Goal: Transaction & Acquisition: Purchase product/service

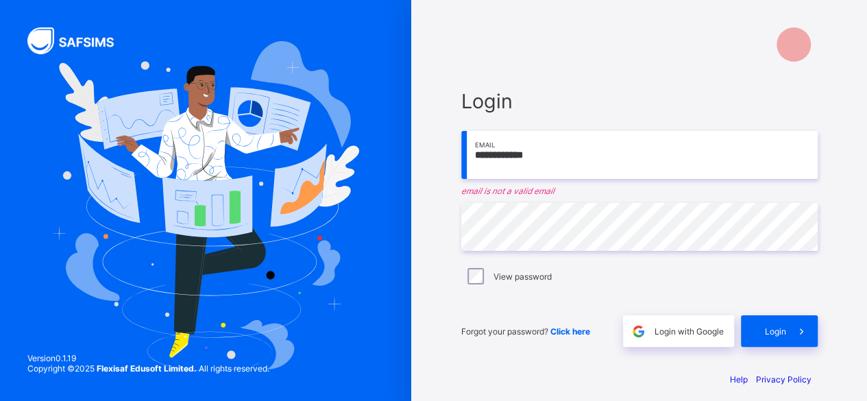
type input "**********"
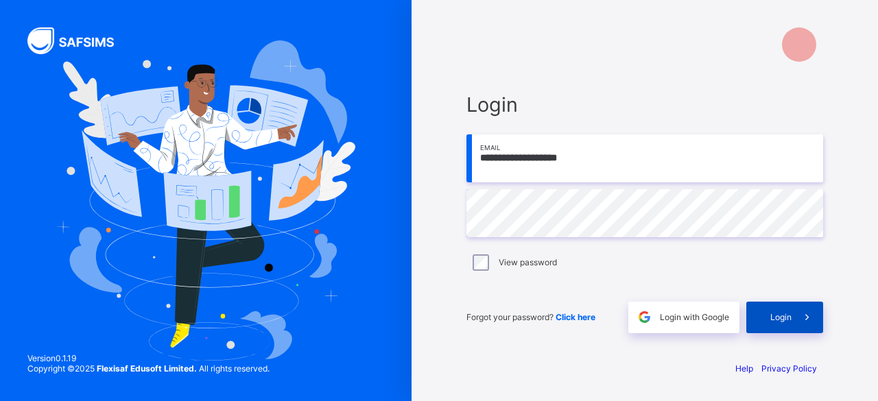
click at [816, 312] on span at bounding box center [807, 318] width 32 height 32
click at [764, 312] on div "Login" at bounding box center [784, 318] width 77 height 32
click at [586, 313] on span "Click here" at bounding box center [575, 317] width 40 height 10
click at [581, 317] on span "Click here" at bounding box center [575, 317] width 40 height 10
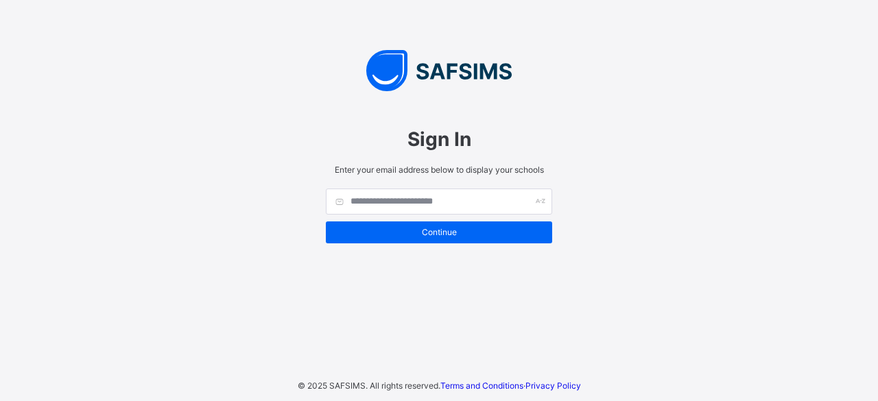
type input "**********"
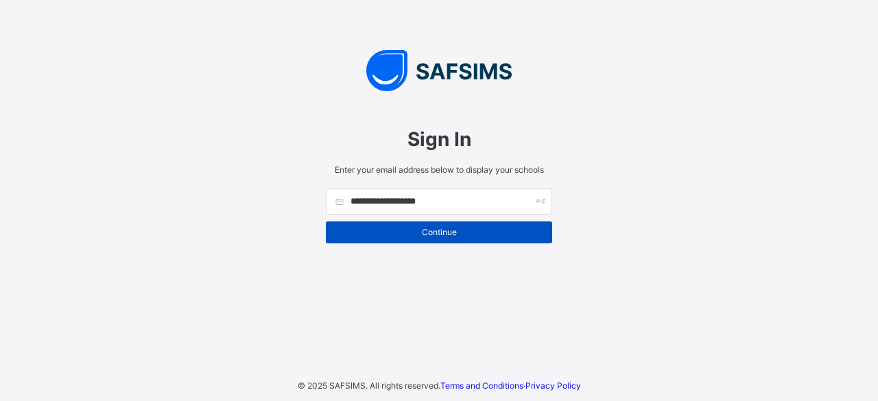
click at [413, 232] on span "Continue" at bounding box center [439, 232] width 206 height 10
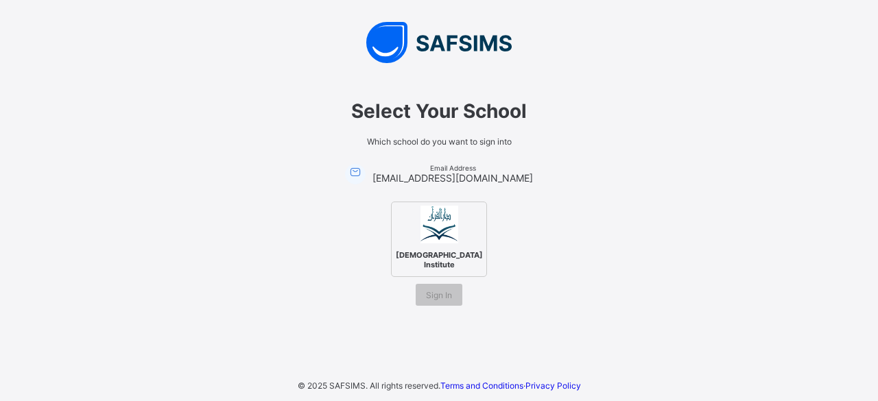
click at [452, 231] on img at bounding box center [439, 225] width 38 height 38
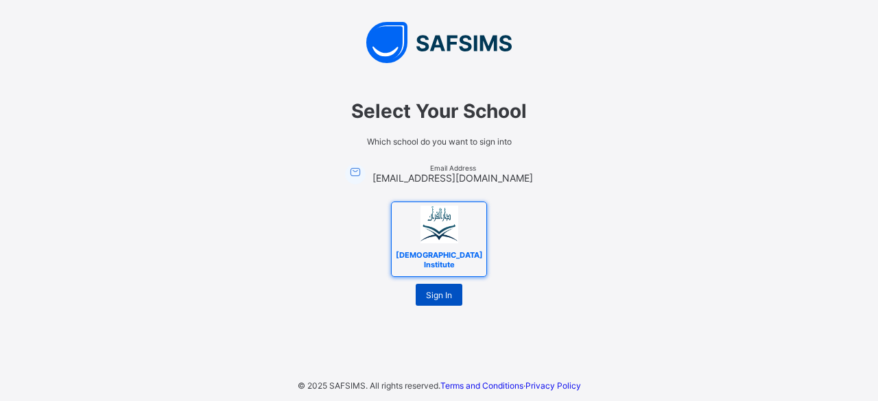
click at [450, 290] on span "Sign In" at bounding box center [439, 295] width 26 height 10
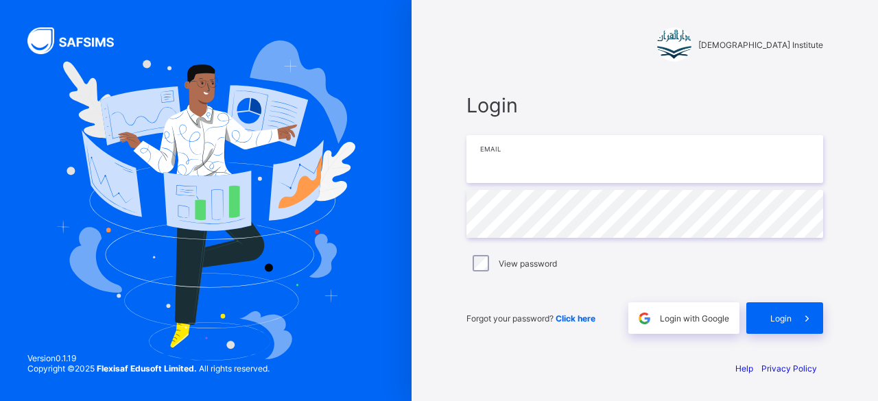
type input "**********"
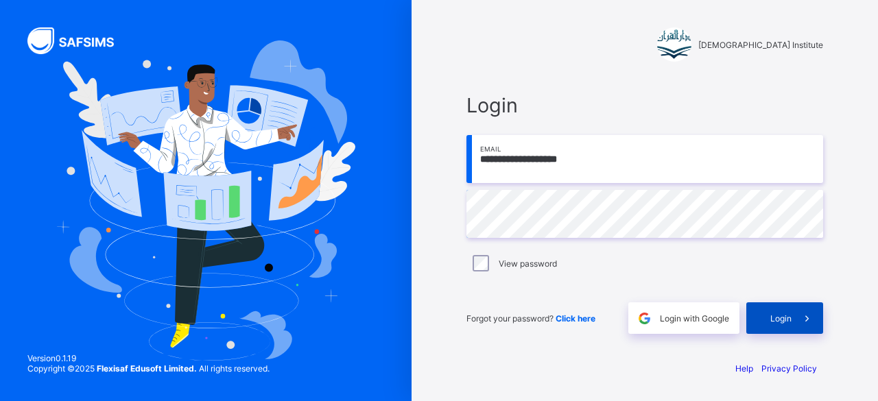
click at [790, 307] on div "Login" at bounding box center [784, 318] width 77 height 32
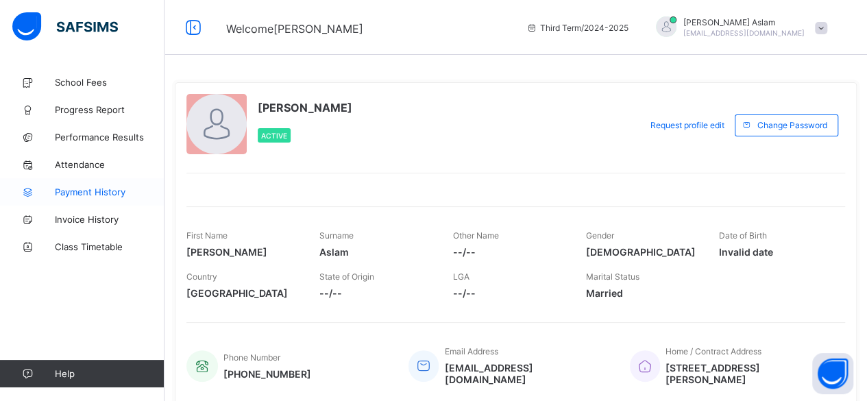
click at [107, 198] on link "Payment History" at bounding box center [82, 191] width 165 height 27
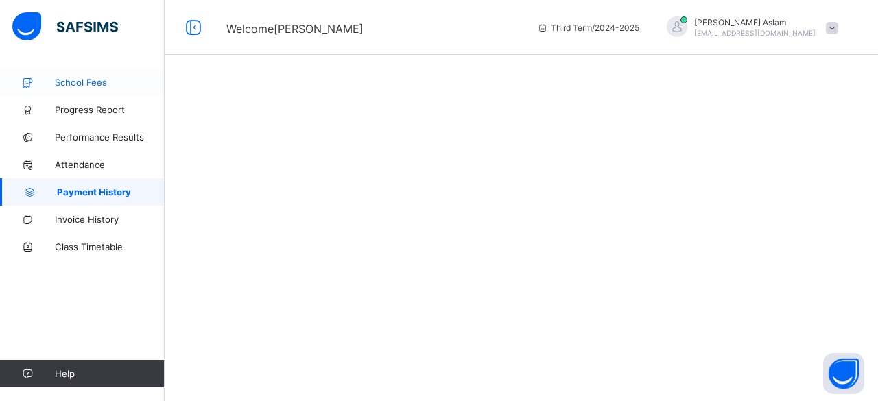
click at [91, 83] on span "School Fees" at bounding box center [110, 82] width 110 height 11
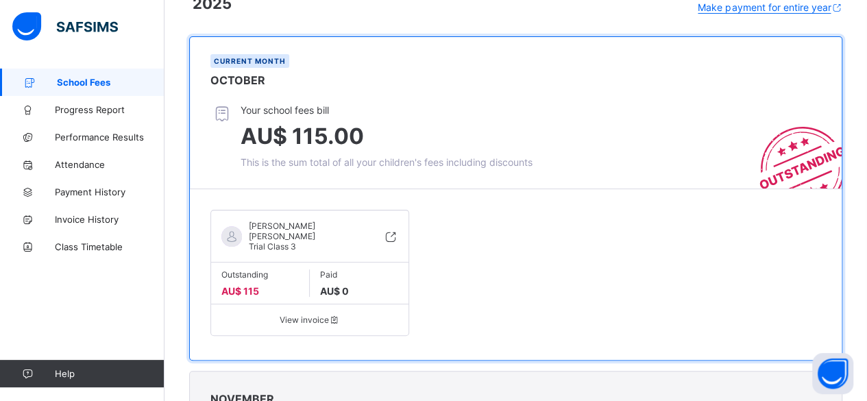
scroll to position [137, 0]
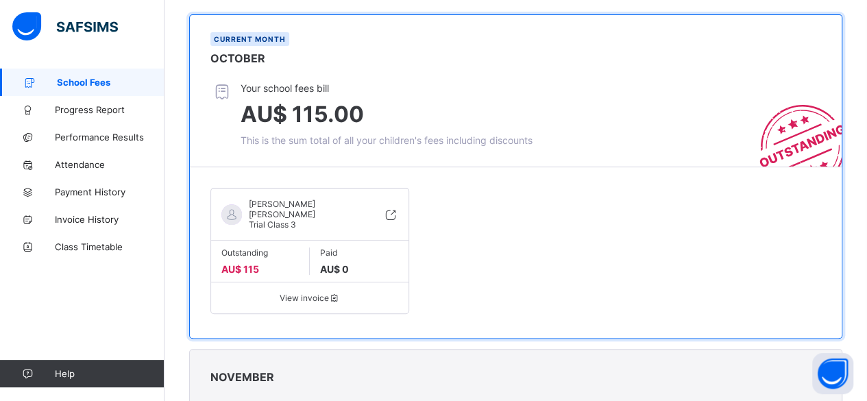
click at [335, 287] on div "View invoice" at bounding box center [309, 292] width 197 height 21
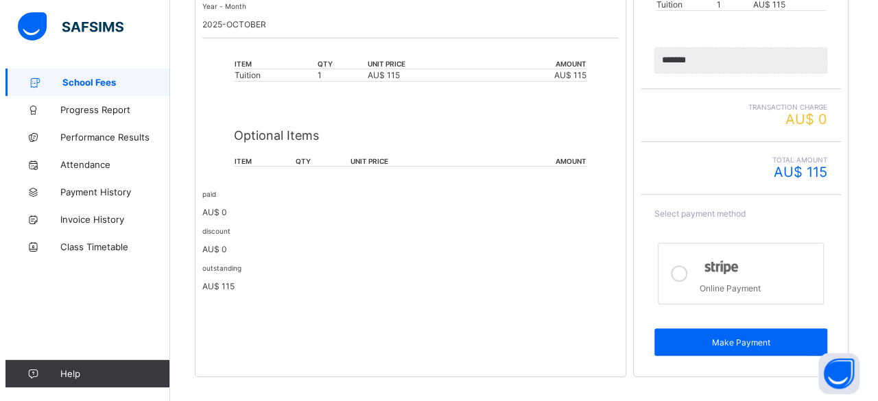
scroll to position [307, 0]
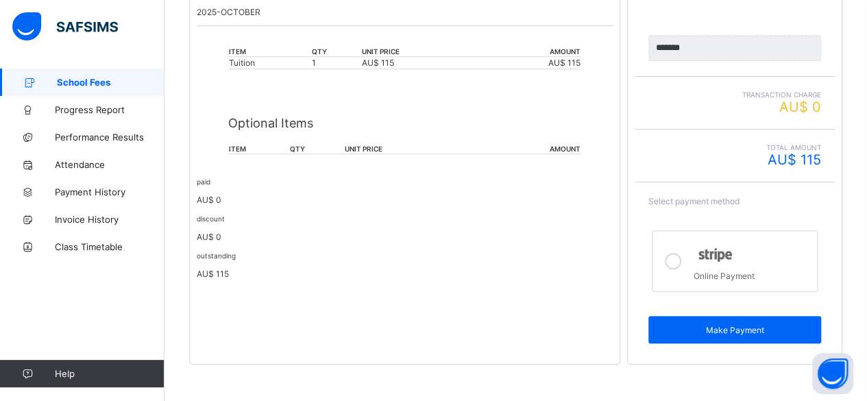
click at [680, 258] on icon at bounding box center [673, 261] width 16 height 16
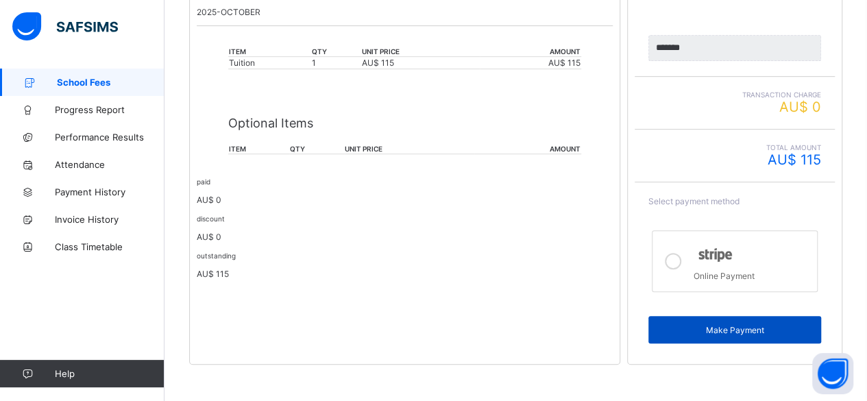
click at [716, 325] on span "Make Payment" at bounding box center [735, 330] width 152 height 10
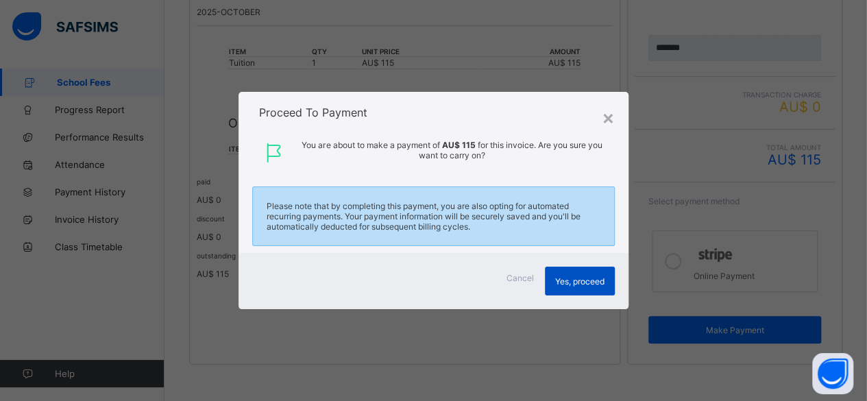
click at [582, 277] on span "Yes, proceed" at bounding box center [579, 281] width 49 height 10
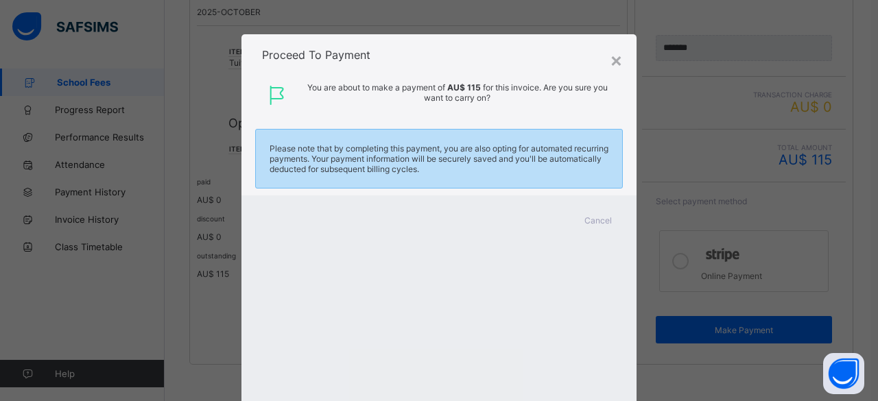
scroll to position [4, 0]
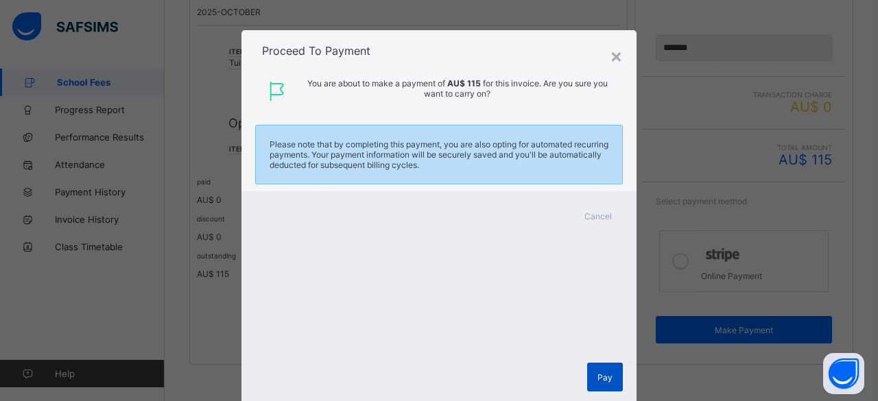
click at [600, 374] on span "Pay" at bounding box center [604, 377] width 15 height 10
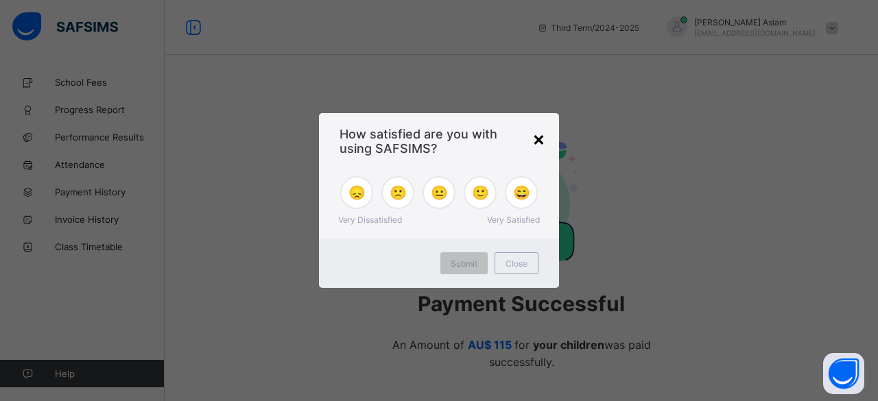
click at [537, 142] on div "×" at bounding box center [538, 138] width 13 height 23
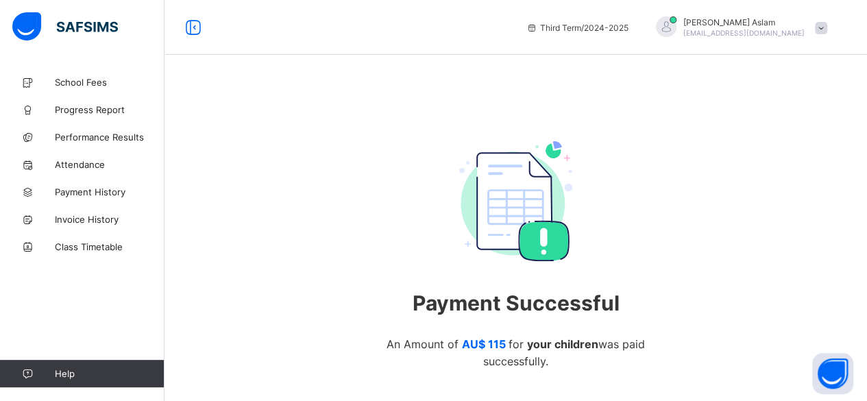
click at [793, 30] on span "[EMAIL_ADDRESS][DOMAIN_NAME]" at bounding box center [744, 33] width 121 height 8
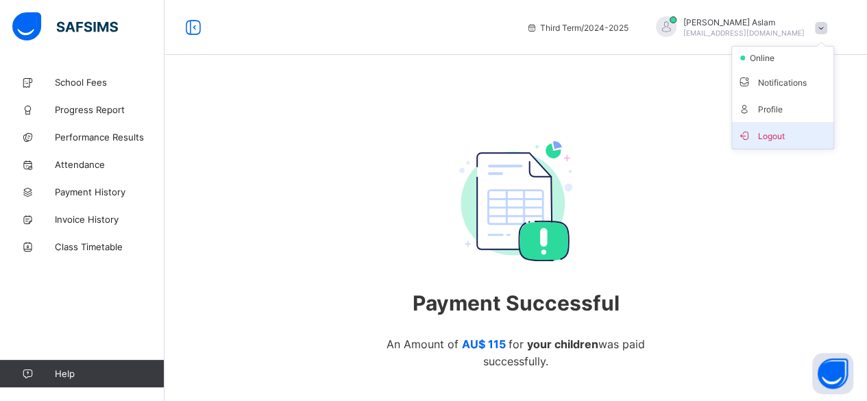
click at [778, 136] on span "Logout" at bounding box center [783, 136] width 91 height 16
